Goal: Transaction & Acquisition: Purchase product/service

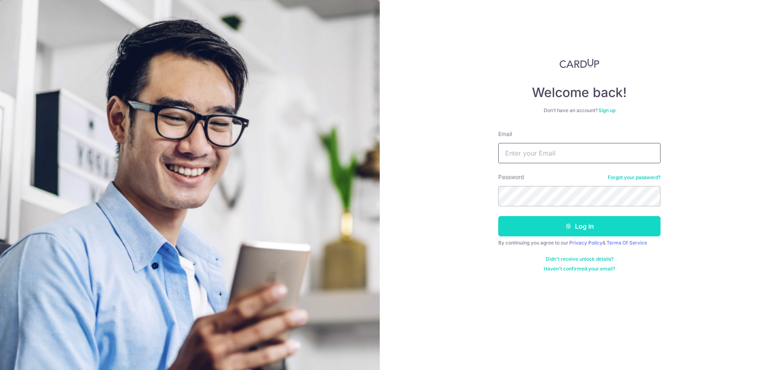
type input "[EMAIL_ADDRESS][DOMAIN_NAME]"
click at [568, 232] on button "Log in" at bounding box center [579, 226] width 162 height 20
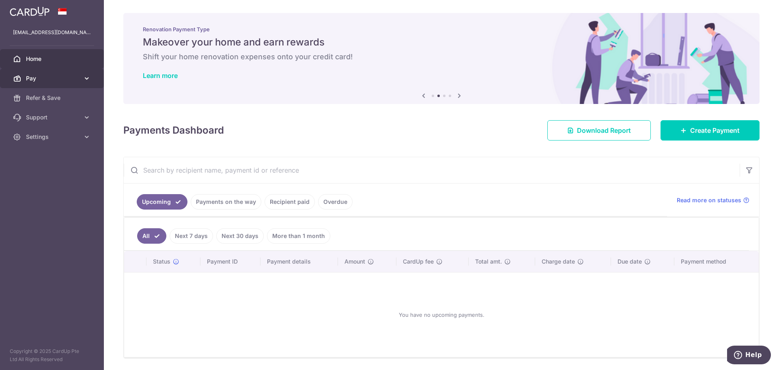
click at [90, 79] on icon at bounding box center [87, 78] width 8 height 8
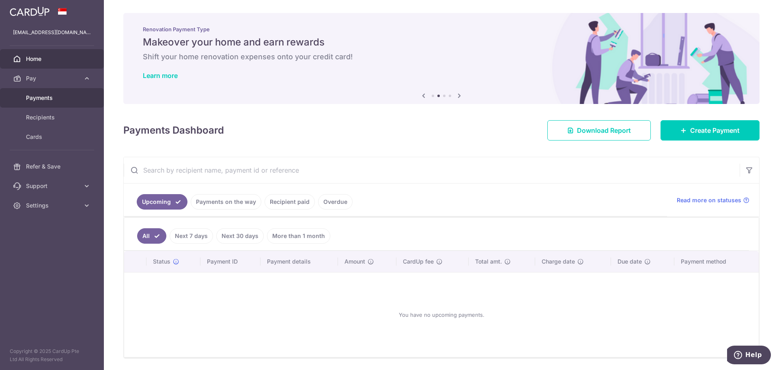
click at [66, 99] on span "Payments" at bounding box center [53, 98] width 54 height 8
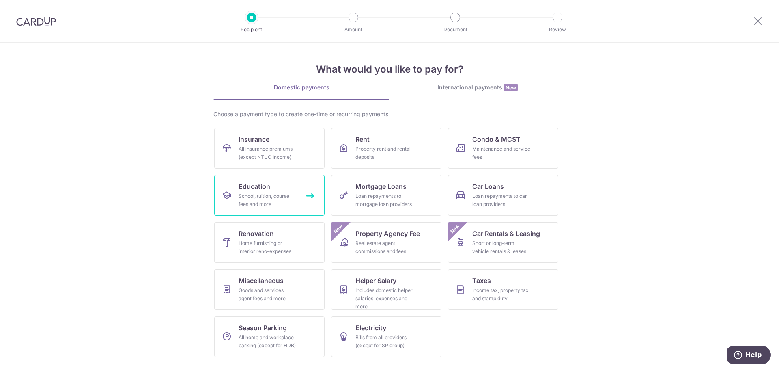
click at [263, 202] on div "School, tuition, course fees and more" at bounding box center [268, 200] width 58 height 16
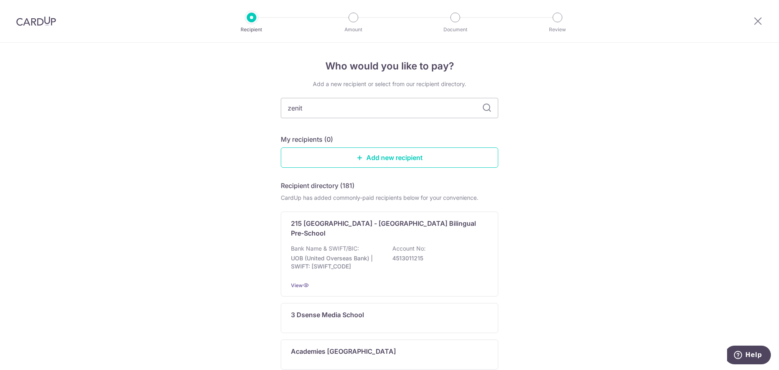
type input "zenith"
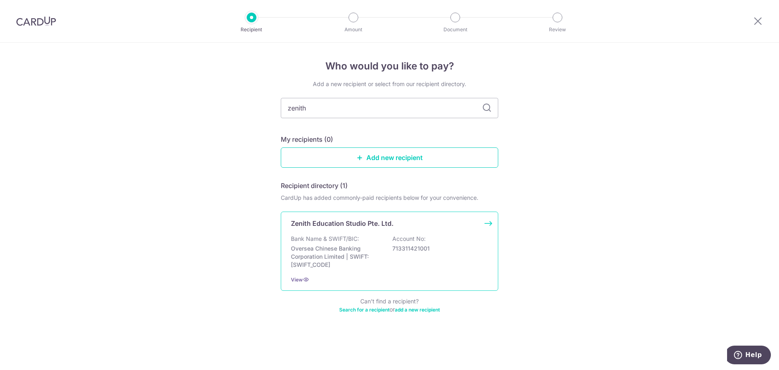
click at [379, 246] on p "Oversea Chinese Banking Corporation Limited | SWIFT: OCBCSGSGXXX" at bounding box center [336, 256] width 91 height 24
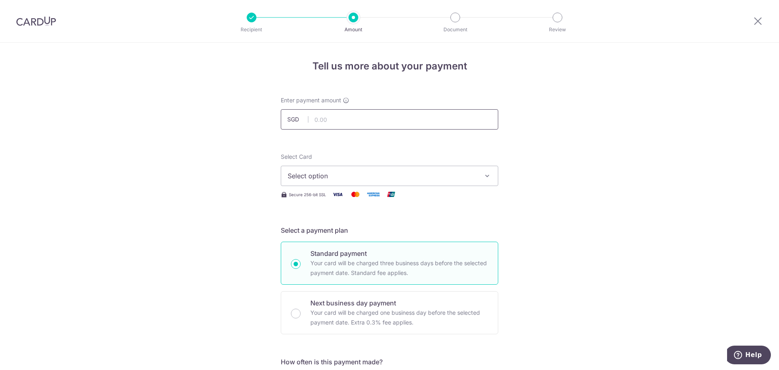
click at [321, 114] on input "text" at bounding box center [390, 119] width 218 height 20
click at [327, 115] on input "text" at bounding box center [390, 119] width 218 height 20
type input "735.75"
click at [431, 170] on button "Select option" at bounding box center [390, 176] width 218 height 20
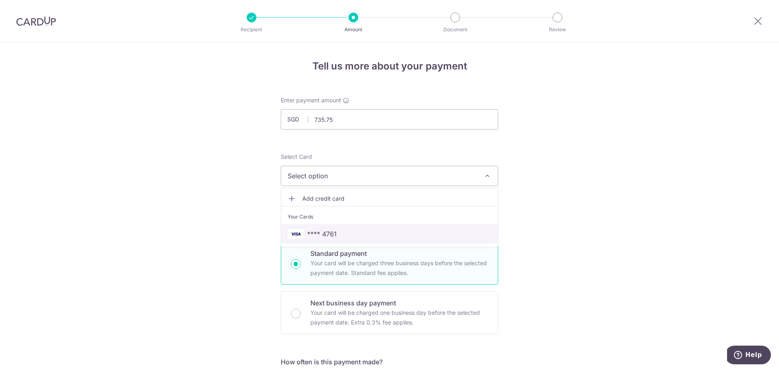
click at [336, 229] on span "**** 4761" at bounding box center [390, 234] width 204 height 10
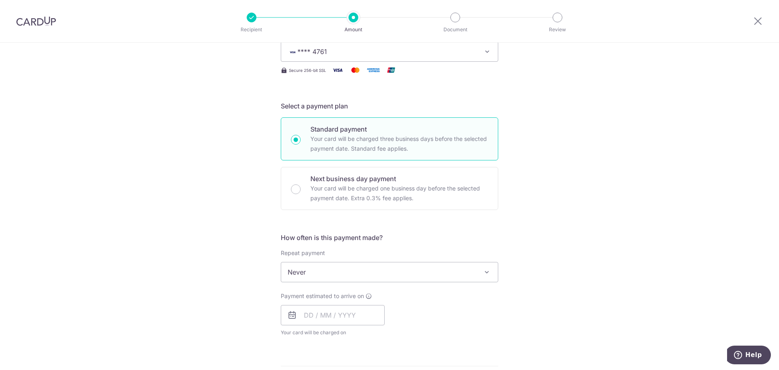
scroll to position [162, 0]
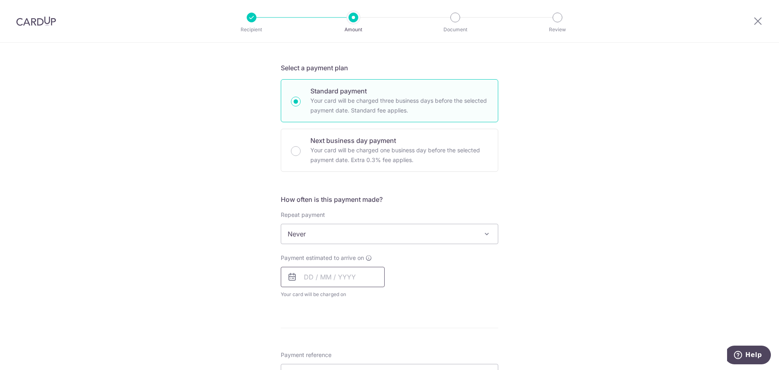
click at [331, 280] on input "text" at bounding box center [333, 277] width 104 height 20
click at [375, 349] on link "12" at bounding box center [378, 350] width 13 height 13
type input "[DATE]"
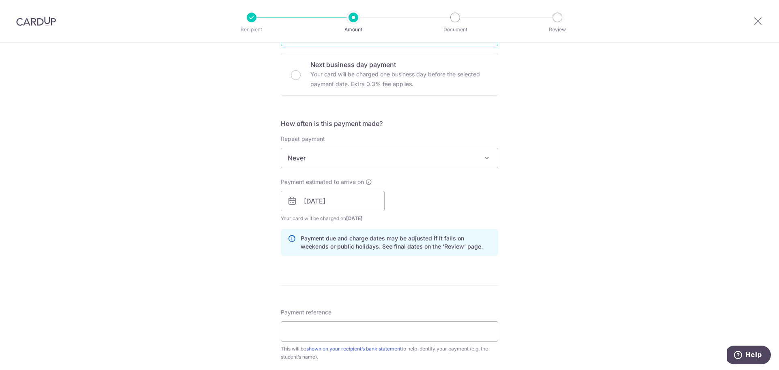
scroll to position [325, 0]
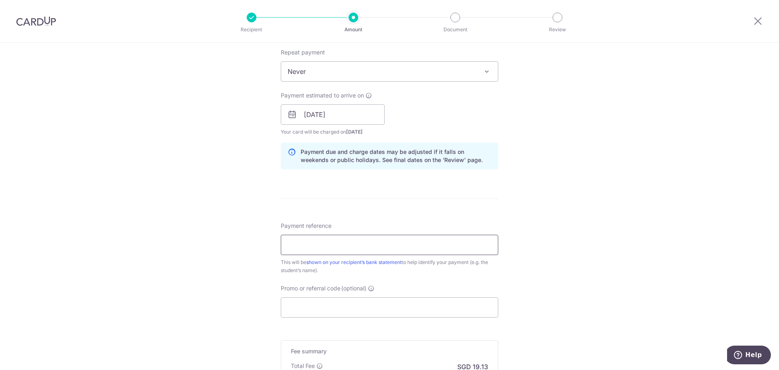
click at [351, 246] on input "Payment reference" at bounding box center [390, 245] width 218 height 20
type input "[PERSON_NAME] 90471612"
click at [325, 311] on input "Promo or referral code (optional)" at bounding box center [390, 307] width 218 height 20
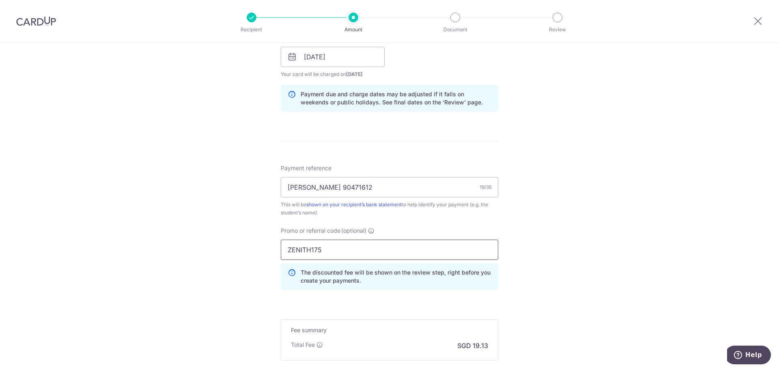
scroll to position [477, 0]
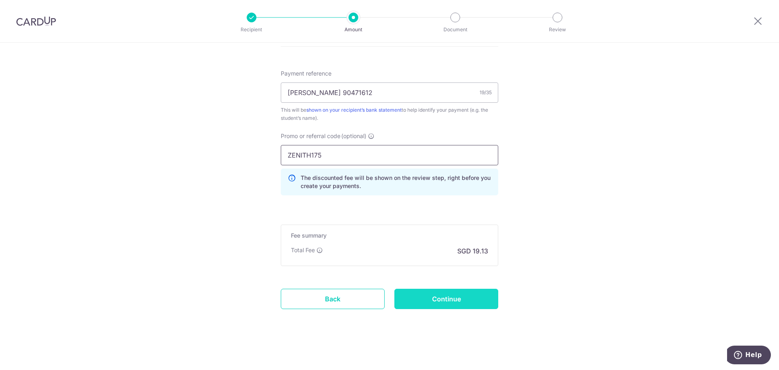
type input "ZENITH175"
click at [443, 295] on input "Continue" at bounding box center [446, 299] width 104 height 20
type input "Create Schedule"
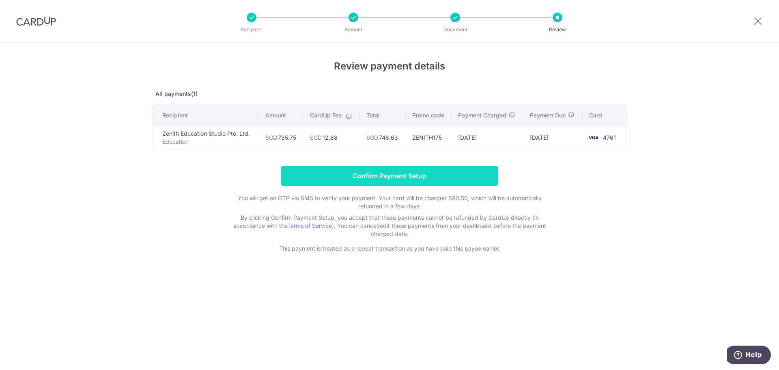
click at [399, 177] on input "Confirm Payment Setup" at bounding box center [390, 176] width 218 height 20
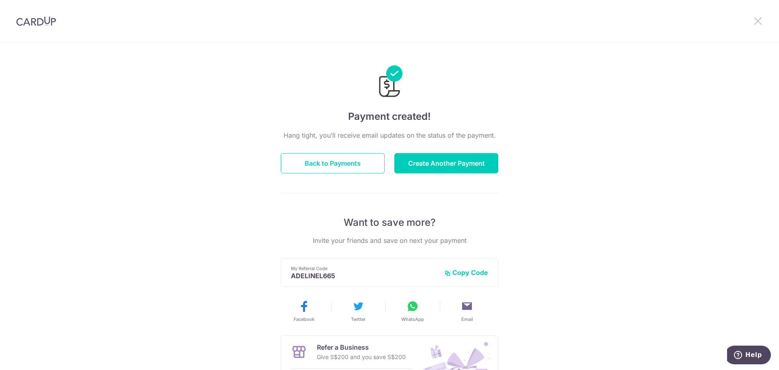
click at [753, 23] on icon at bounding box center [758, 21] width 10 height 10
